Goal: Task Accomplishment & Management: Manage account settings

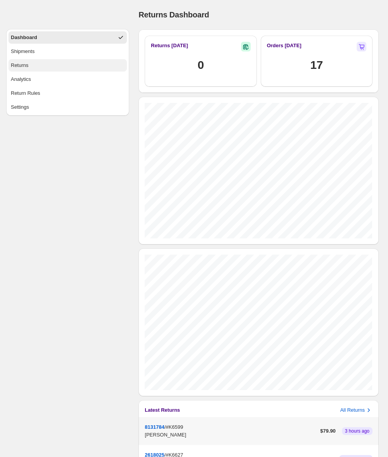
click at [35, 66] on button "Returns" at bounding box center [68, 65] width 118 height 12
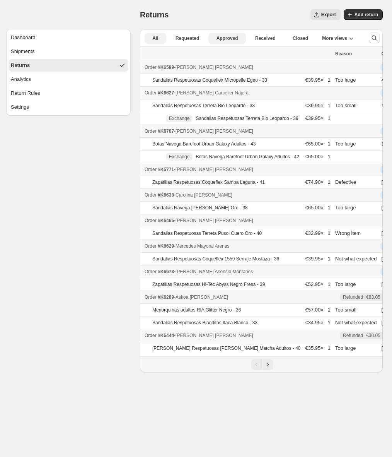
click at [230, 38] on span "Approved" at bounding box center [228, 38] width 22 height 6
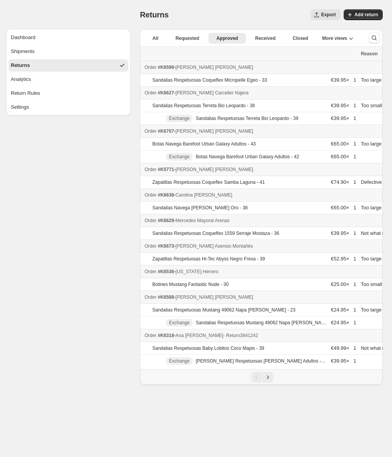
click at [305, 335] on div "Order #K6318 - [PERSON_NAME] - Return 3841242" at bounding box center [251, 335] width 212 height 8
click at [229, 39] on span "Approved" at bounding box center [228, 38] width 22 height 6
click at [267, 379] on icon "Next" at bounding box center [268, 377] width 8 height 8
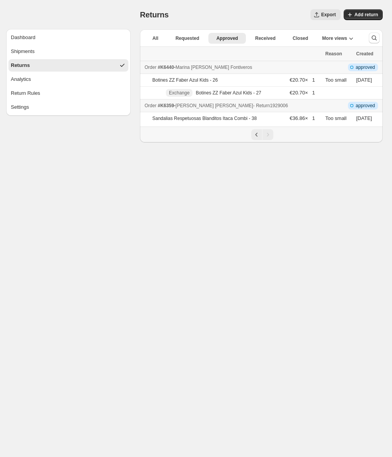
click at [269, 106] on span "- Return 1929006" at bounding box center [270, 105] width 35 height 5
